Goal: Task Accomplishment & Management: Manage account settings

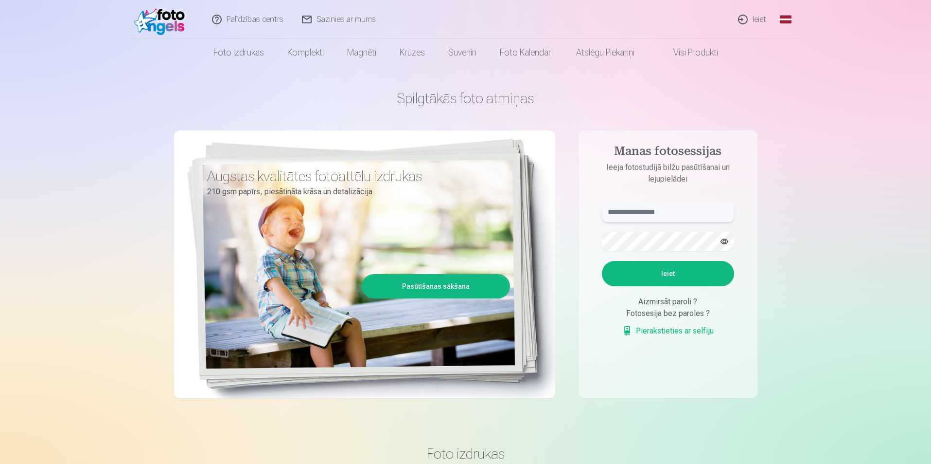
click at [678, 209] on input "text" at bounding box center [668, 211] width 132 height 19
type input "**********"
click at [686, 272] on button "Ieiet" at bounding box center [668, 273] width 132 height 25
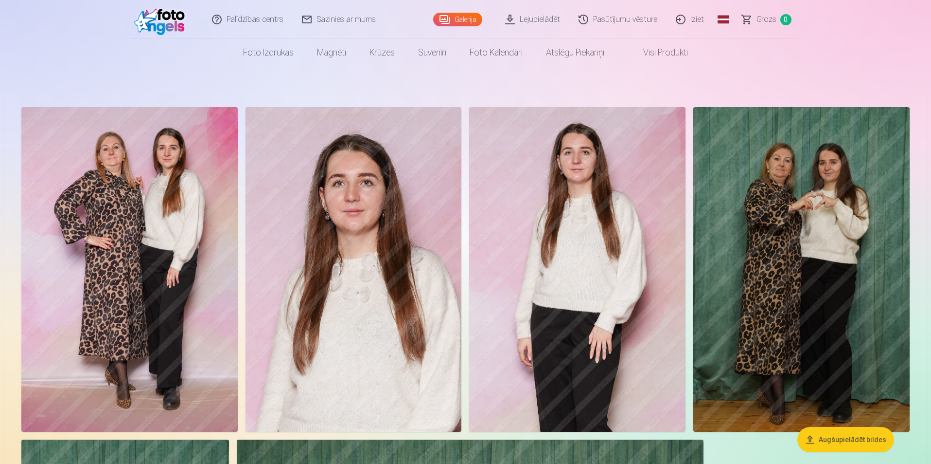
click at [420, 243] on img at bounding box center [354, 269] width 216 height 324
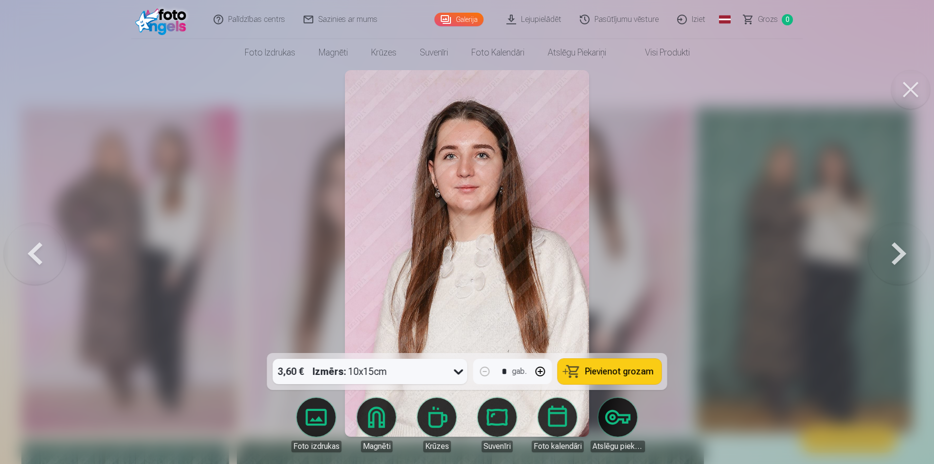
click at [911, 81] on button at bounding box center [910, 89] width 39 height 39
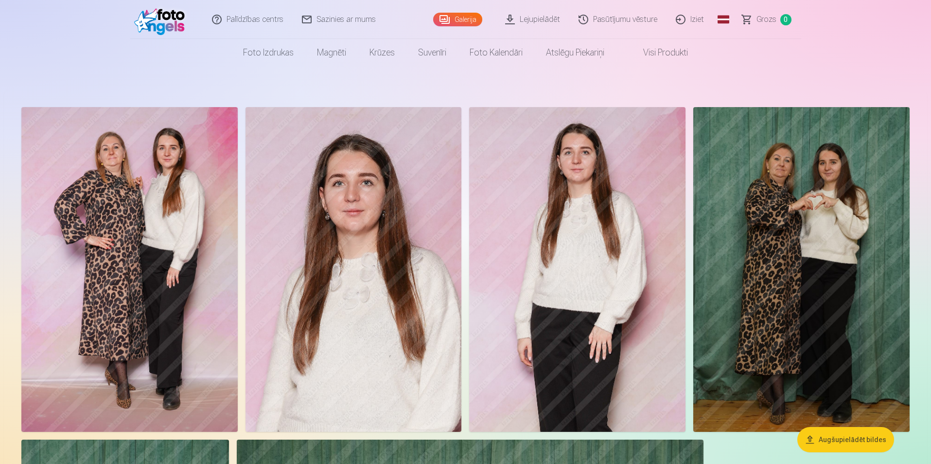
click at [145, 224] on img at bounding box center [129, 269] width 216 height 324
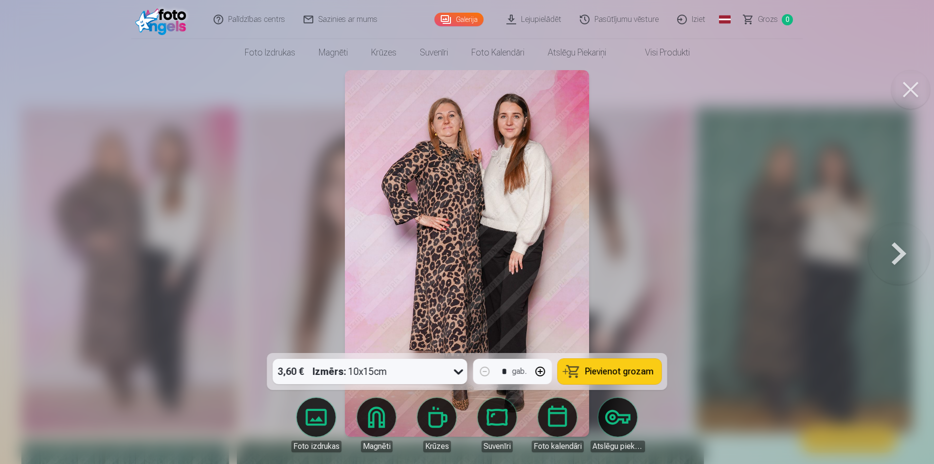
click at [918, 90] on button at bounding box center [910, 89] width 39 height 39
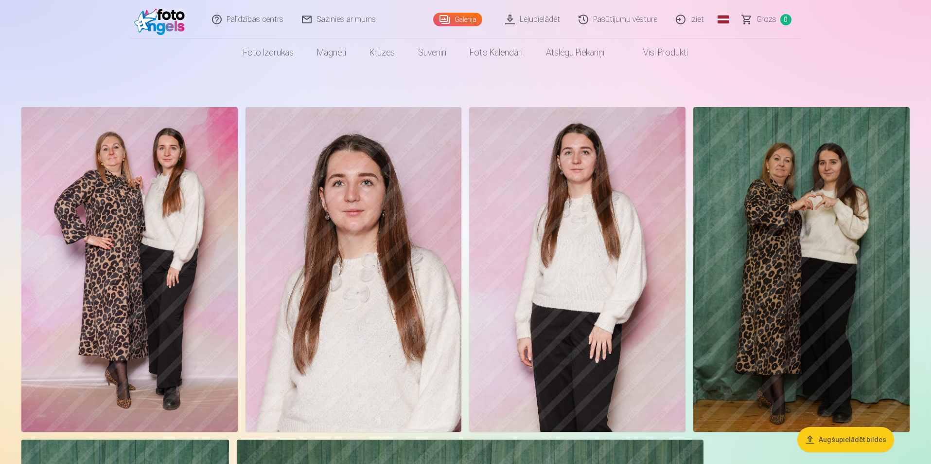
click at [216, 217] on img at bounding box center [129, 269] width 216 height 324
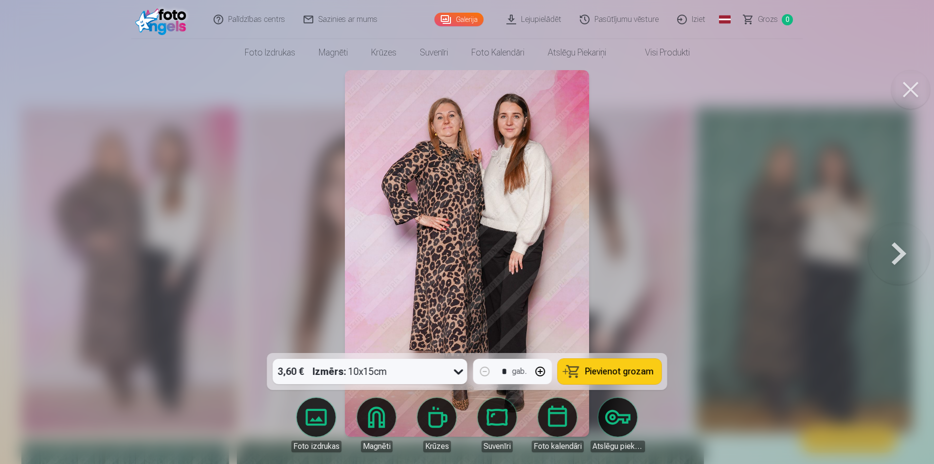
click at [912, 89] on button at bounding box center [910, 89] width 39 height 39
